Goal: Find specific page/section: Find specific page/section

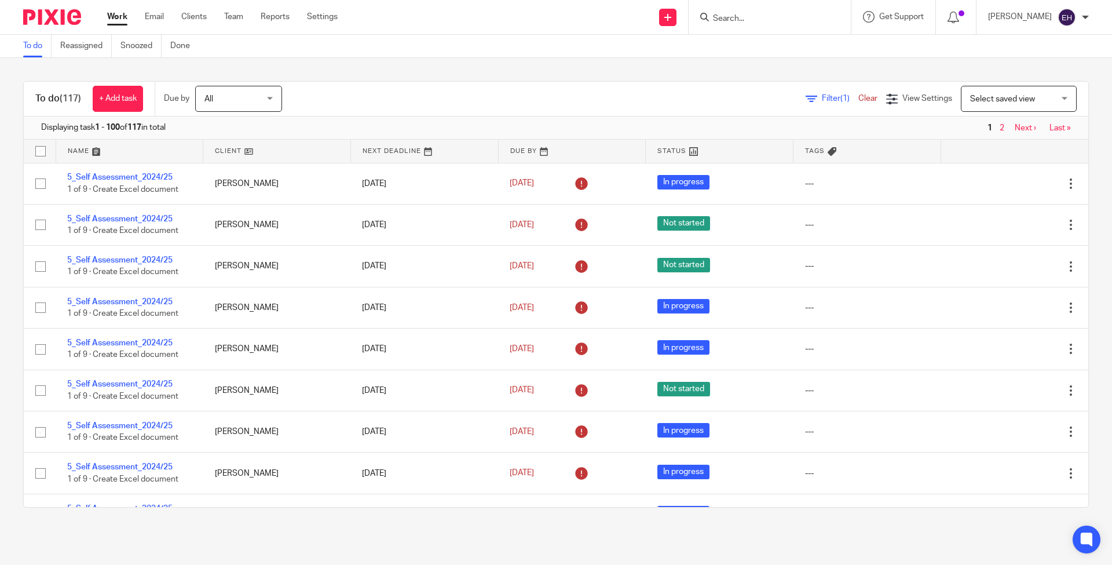
click at [732, 27] on div at bounding box center [769, 17] width 162 height 34
click at [737, 21] on input "Search" at bounding box center [764, 19] width 104 height 10
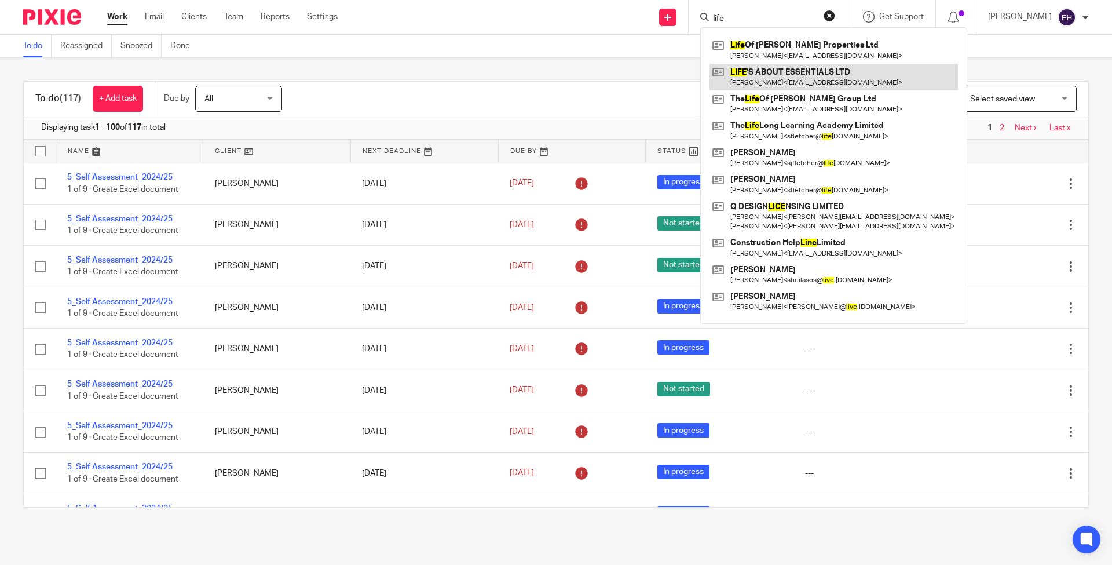
type input "life"
click at [811, 73] on link at bounding box center [833, 77] width 248 height 27
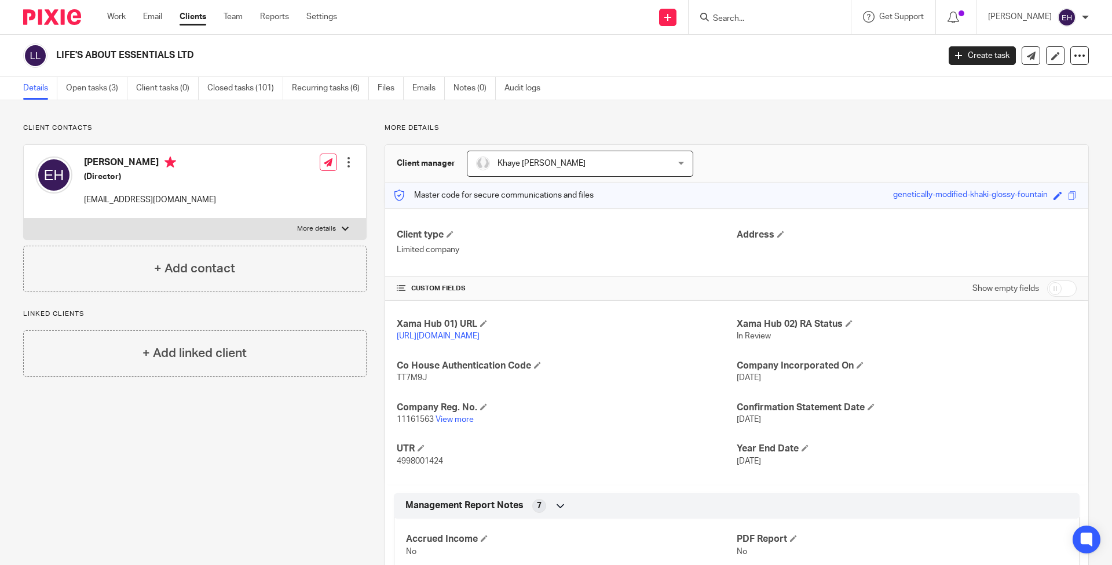
click at [755, 24] on div at bounding box center [769, 17] width 162 height 34
click at [750, 19] on input "Search" at bounding box center [764, 19] width 104 height 10
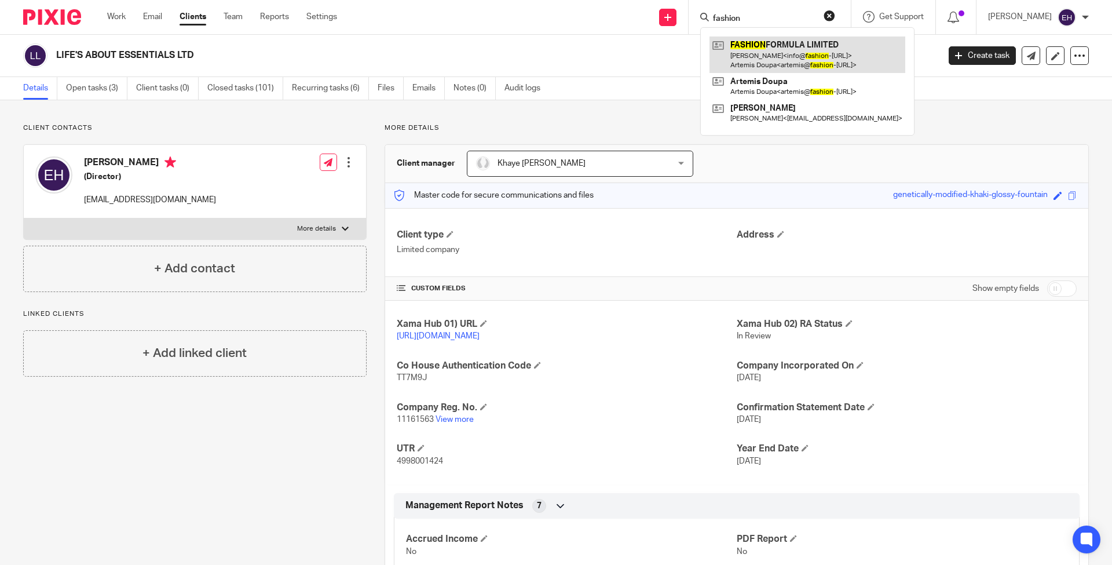
type input "fashion"
click at [757, 47] on link at bounding box center [807, 54] width 196 height 36
